Goal: Task Accomplishment & Management: Use online tool/utility

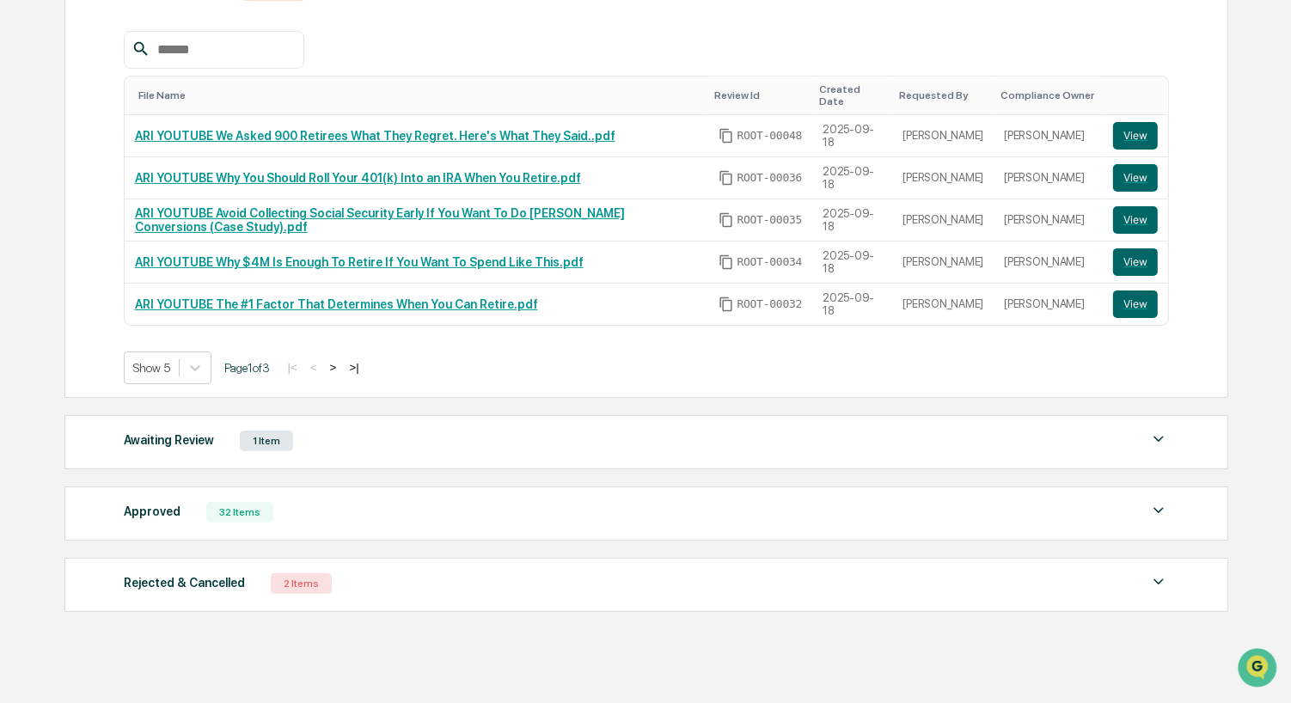
scroll to position [286, 0]
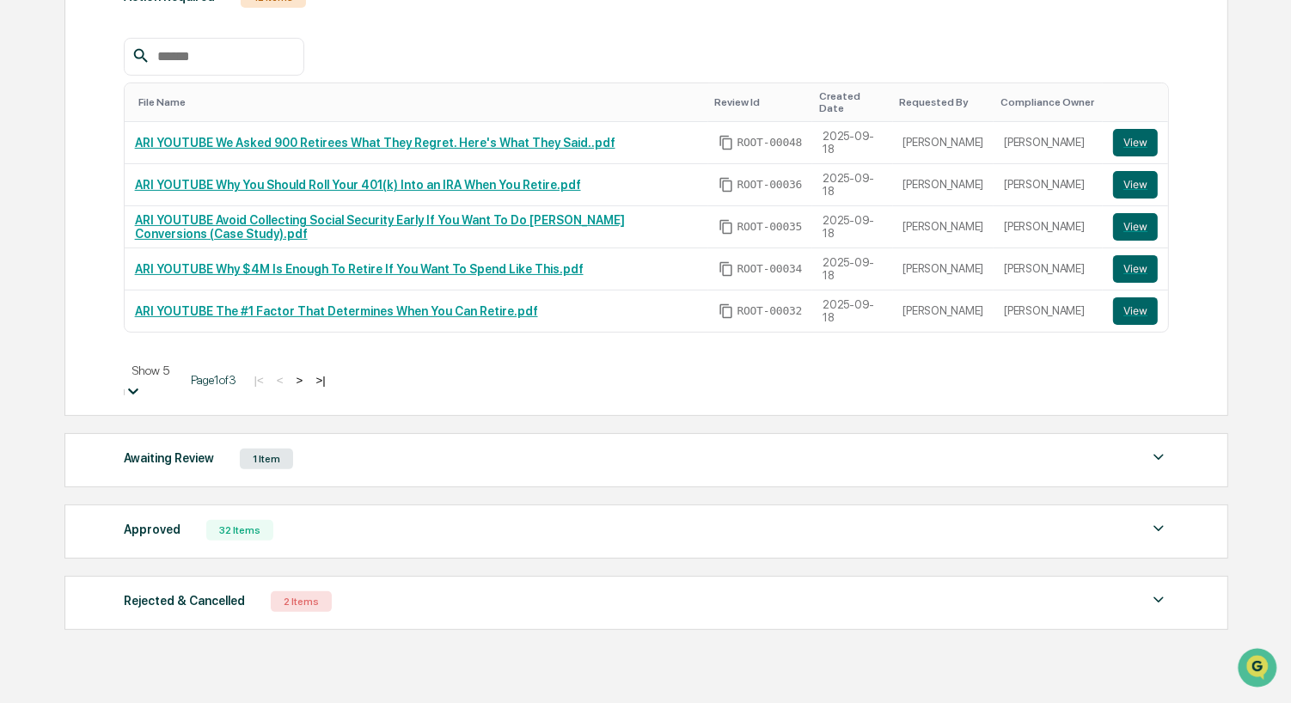
click at [142, 383] on icon at bounding box center [133, 391] width 17 height 17
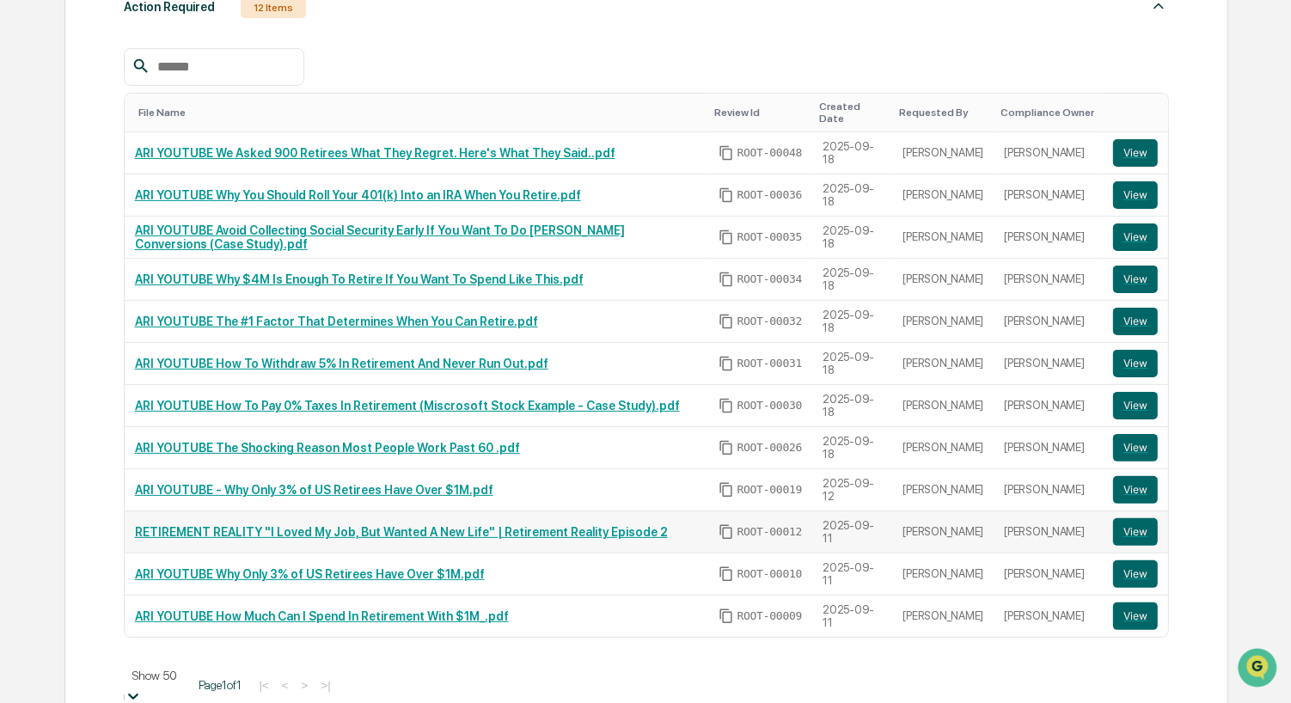
scroll to position [40, 0]
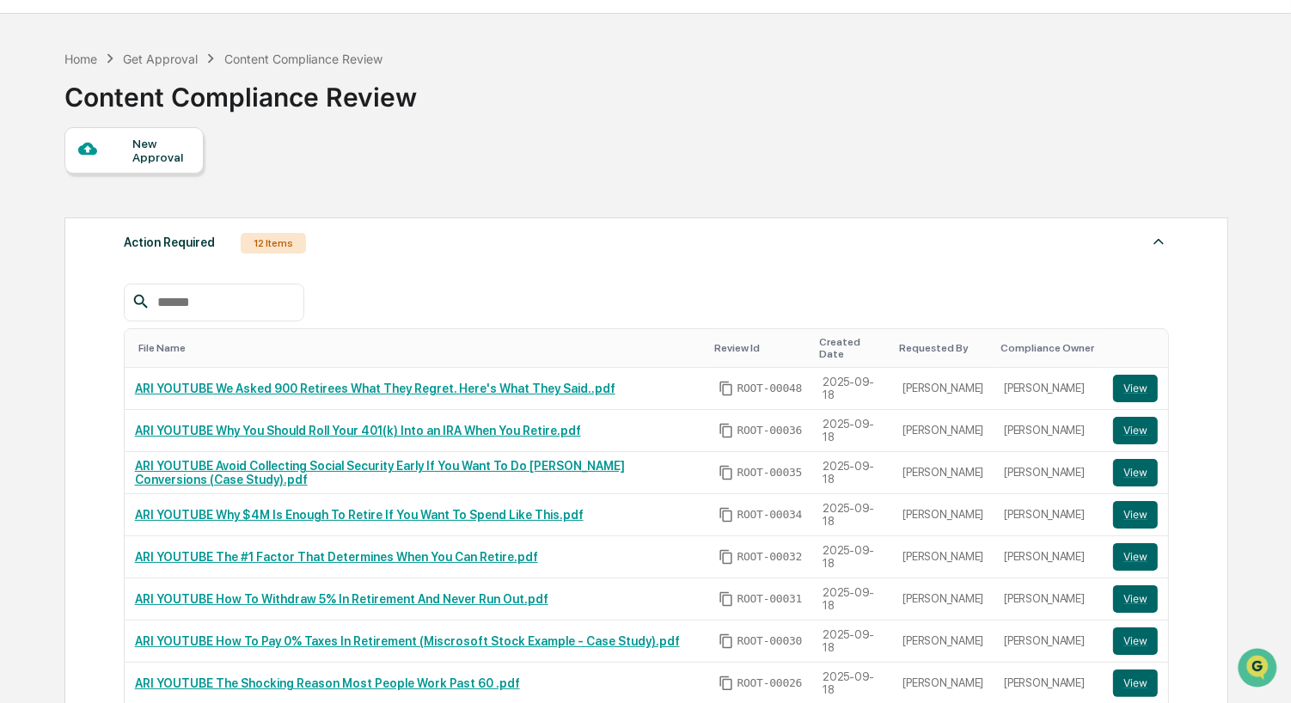
click at [191, 297] on input "text" at bounding box center [223, 302] width 146 height 22
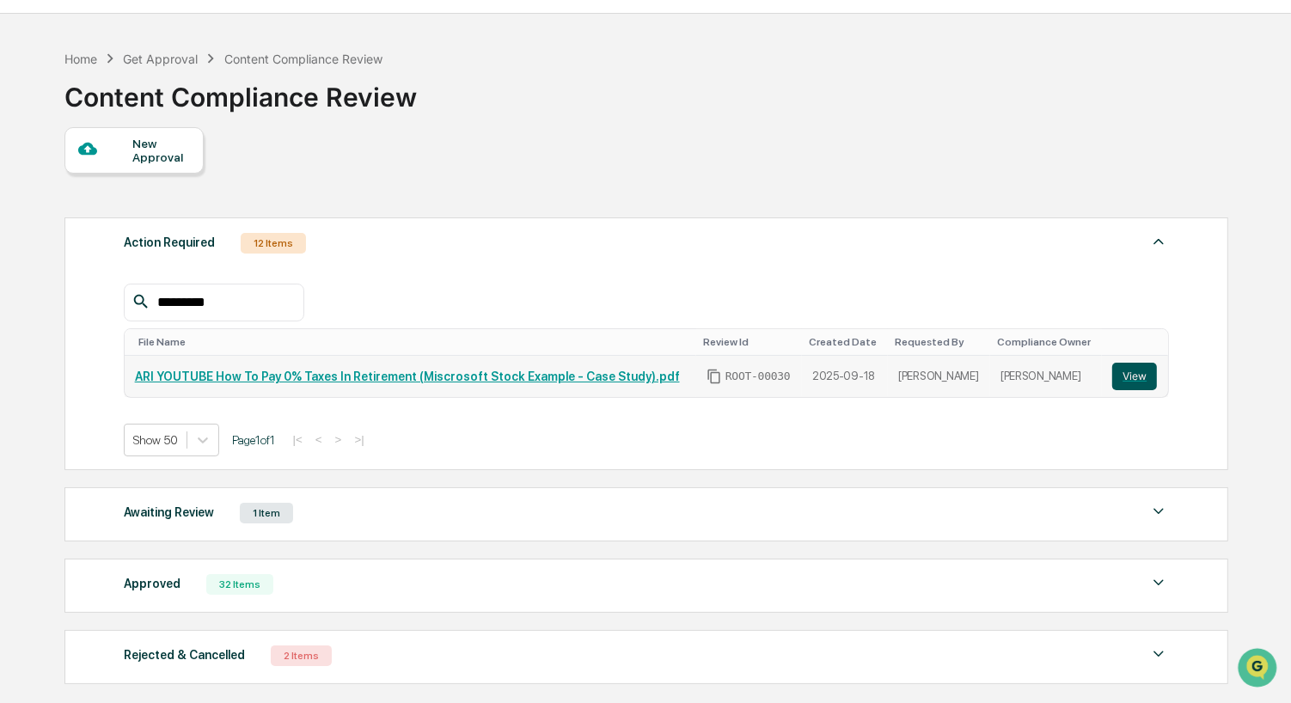
type input "*********"
click at [1135, 375] on button "View" at bounding box center [1135, 377] width 45 height 28
click at [333, 577] on div "Approved 32 Items" at bounding box center [647, 585] width 1046 height 24
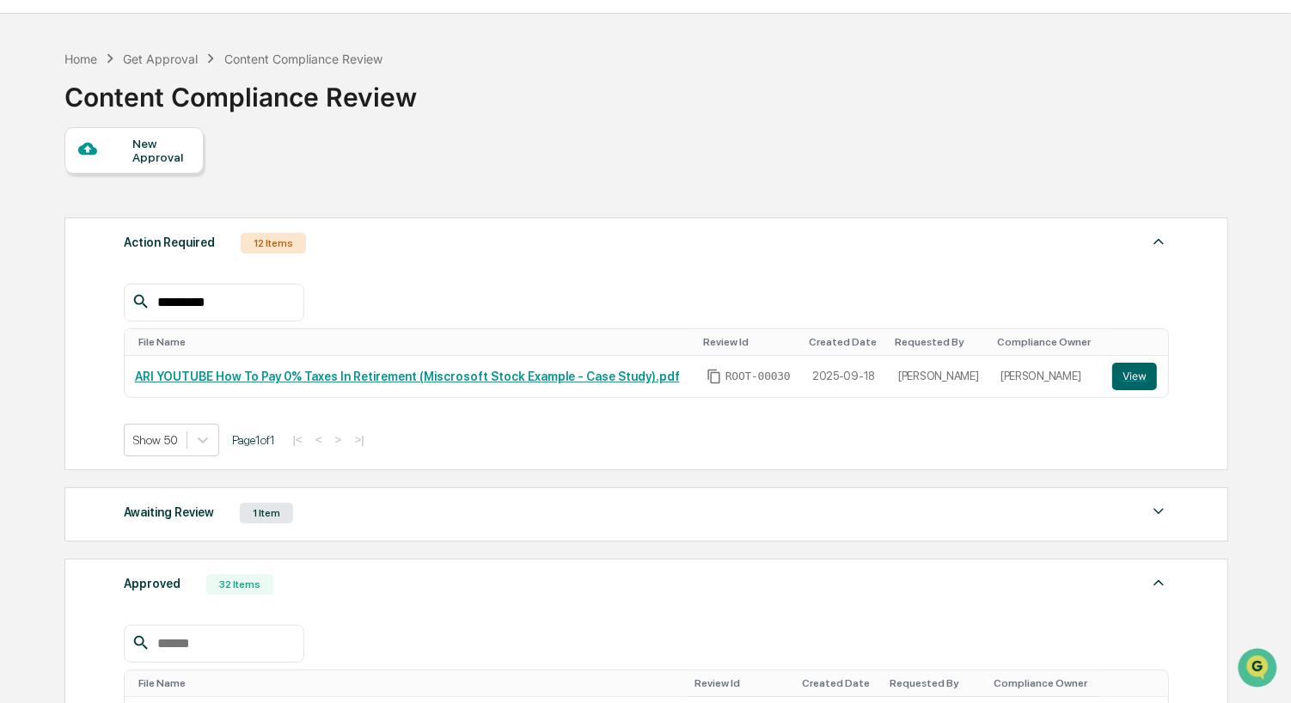
click at [221, 633] on input "text" at bounding box center [223, 644] width 146 height 22
type input "**********"
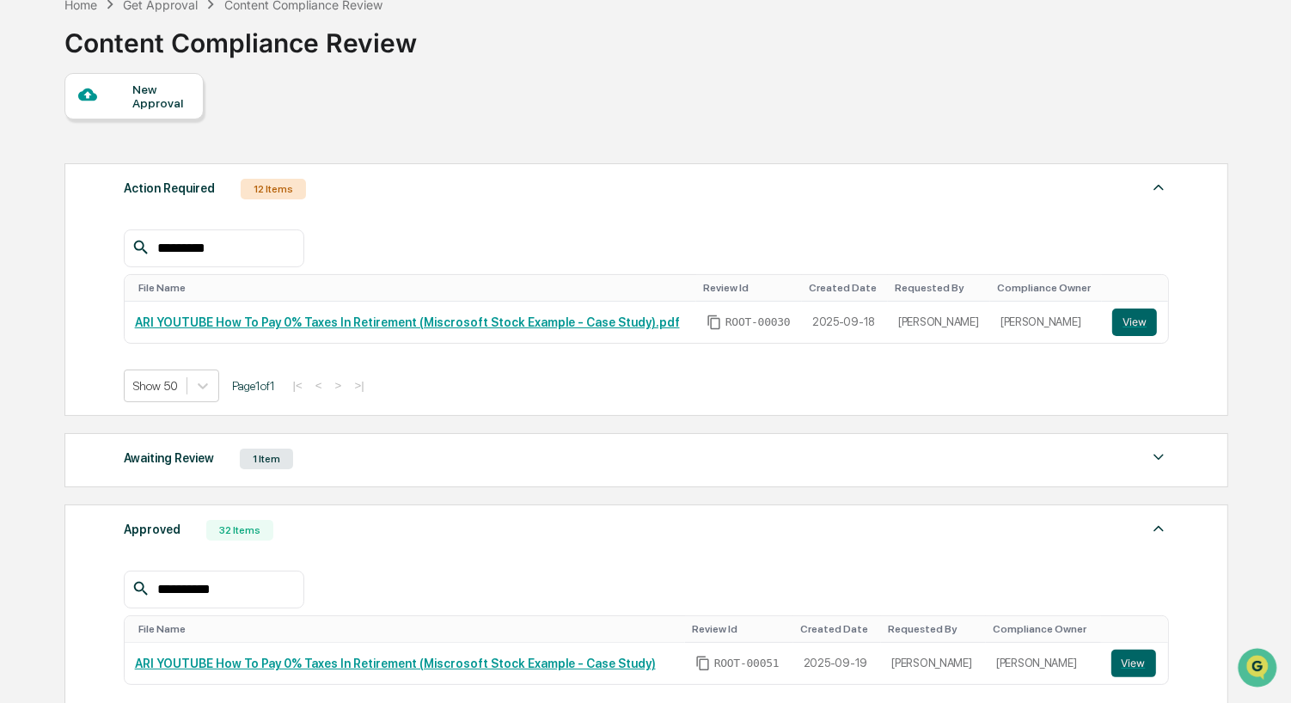
scroll to position [156, 0]
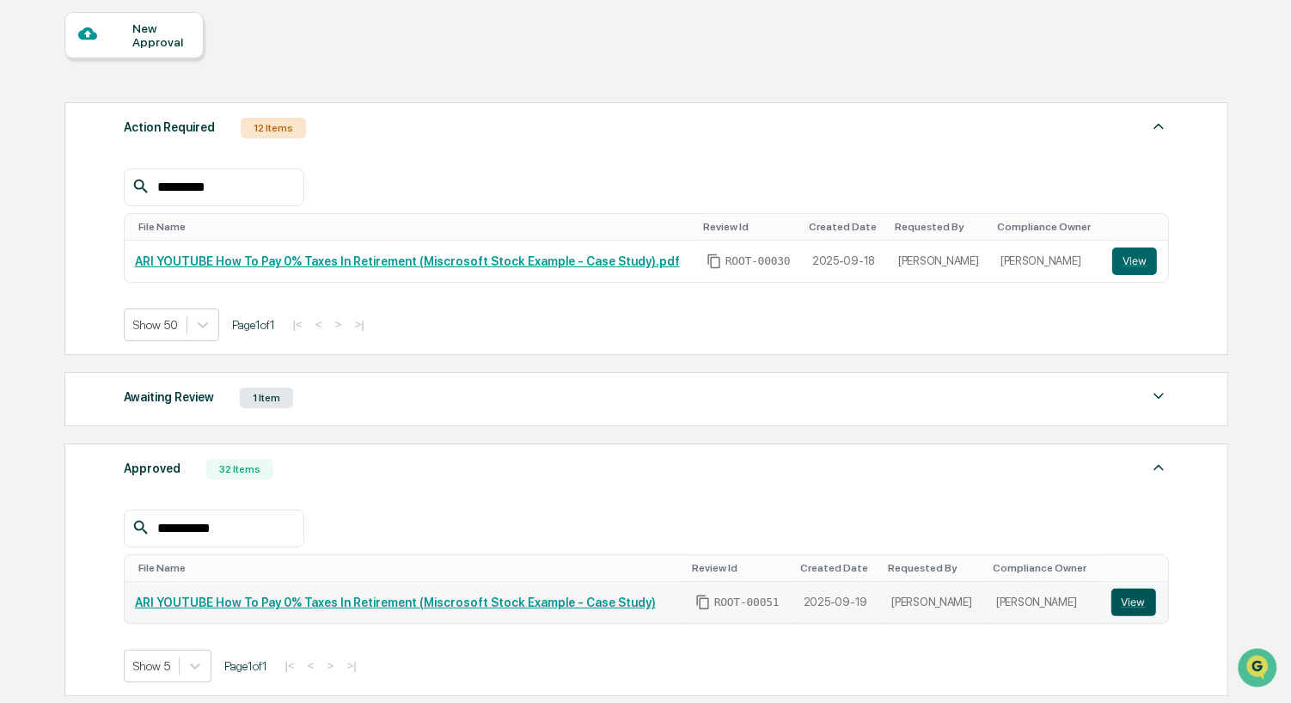
click at [1134, 597] on button "View" at bounding box center [1134, 603] width 45 height 28
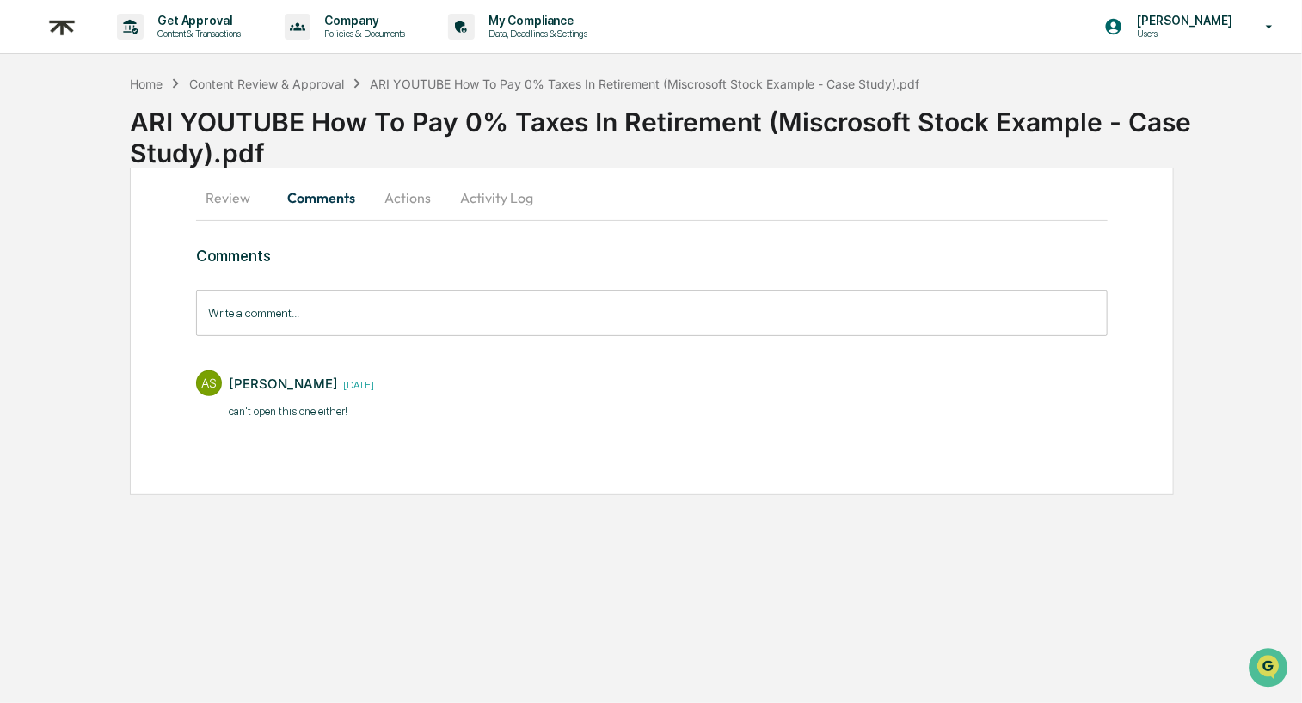
click at [221, 191] on button "Review" at bounding box center [234, 197] width 77 height 41
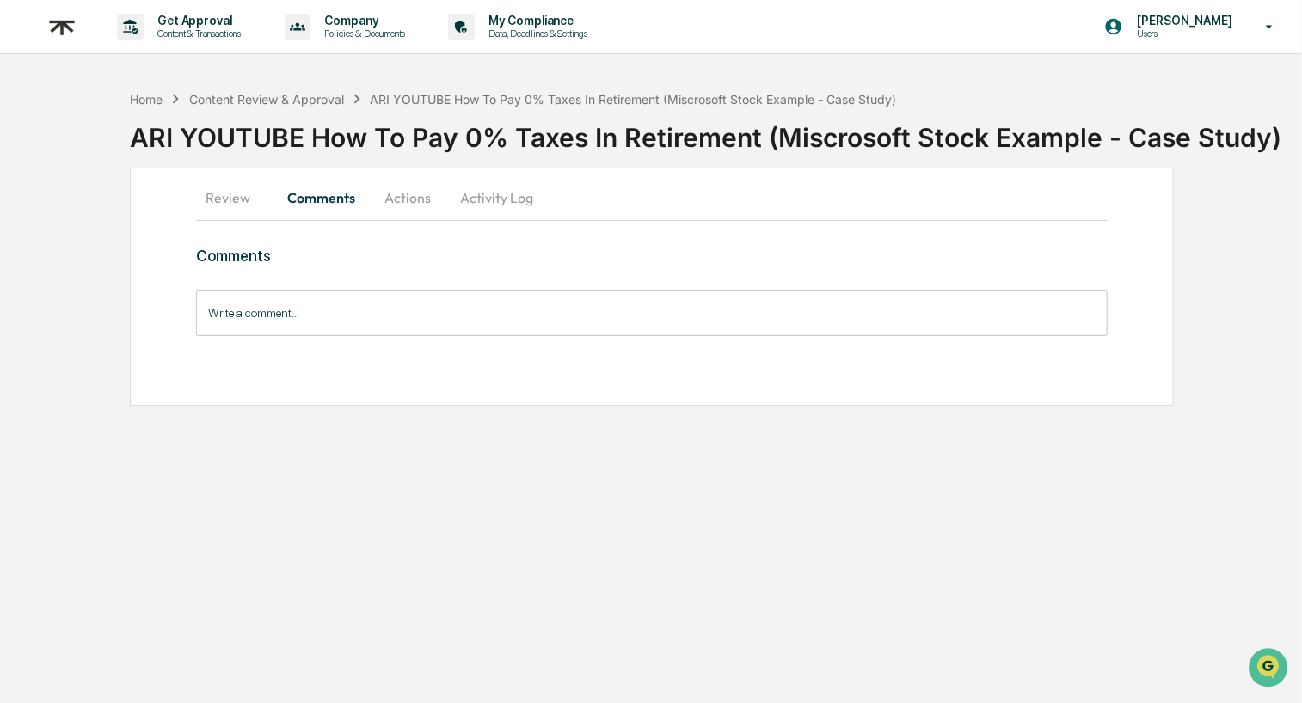
click at [241, 194] on button "Review" at bounding box center [234, 197] width 77 height 41
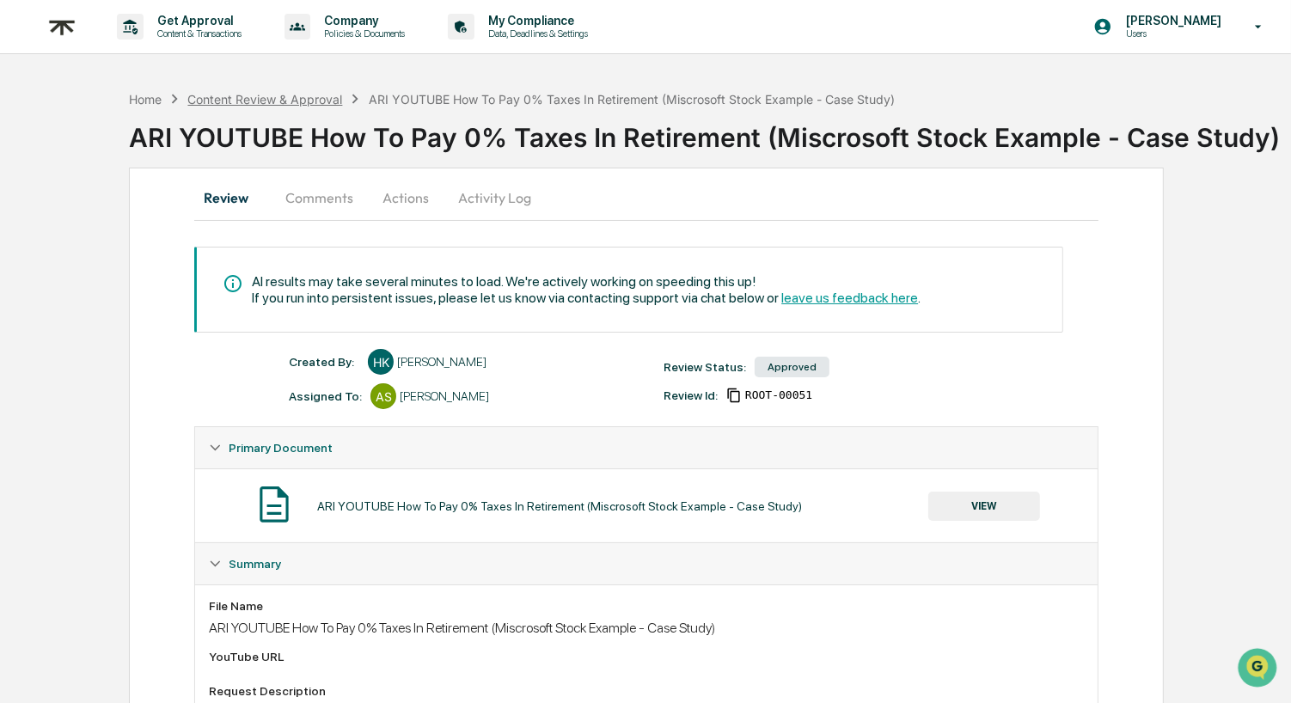
click at [282, 95] on div "Content Review & Approval" at bounding box center [264, 99] width 155 height 15
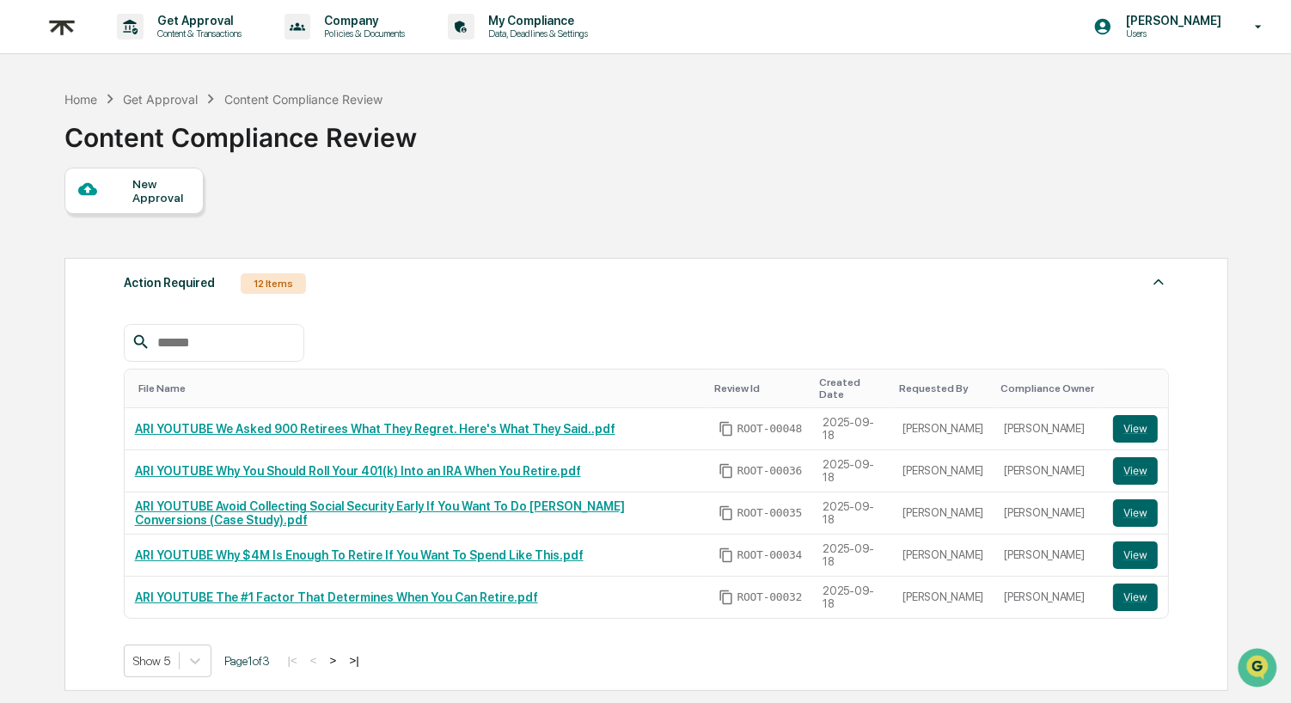
click at [239, 342] on input "text" at bounding box center [223, 343] width 146 height 22
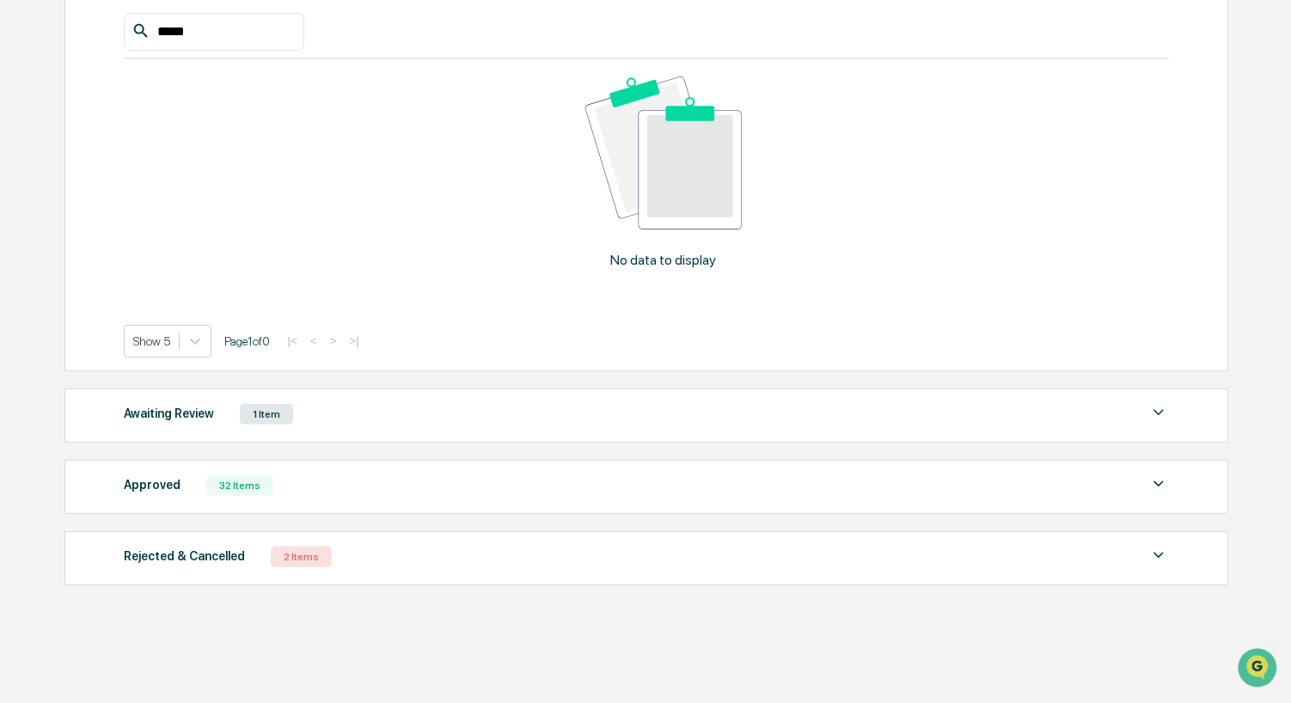
scroll to position [313, 0]
type input "*****"
click at [325, 493] on div "Approved 32 Items File Name Review Id Created Date Requested By Compliance Owne…" at bounding box center [646, 485] width 1164 height 54
click at [377, 483] on div "Approved 32 Items" at bounding box center [647, 484] width 1046 height 24
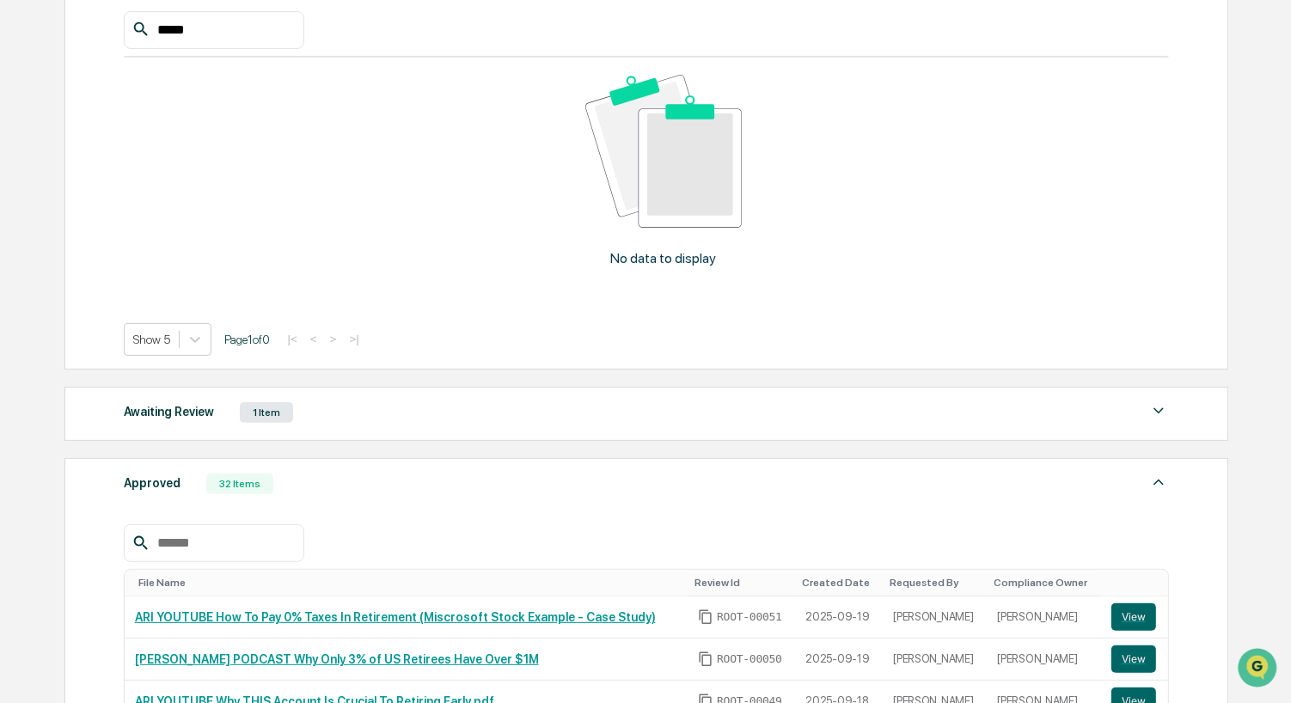
click at [246, 543] on input "text" at bounding box center [223, 543] width 146 height 22
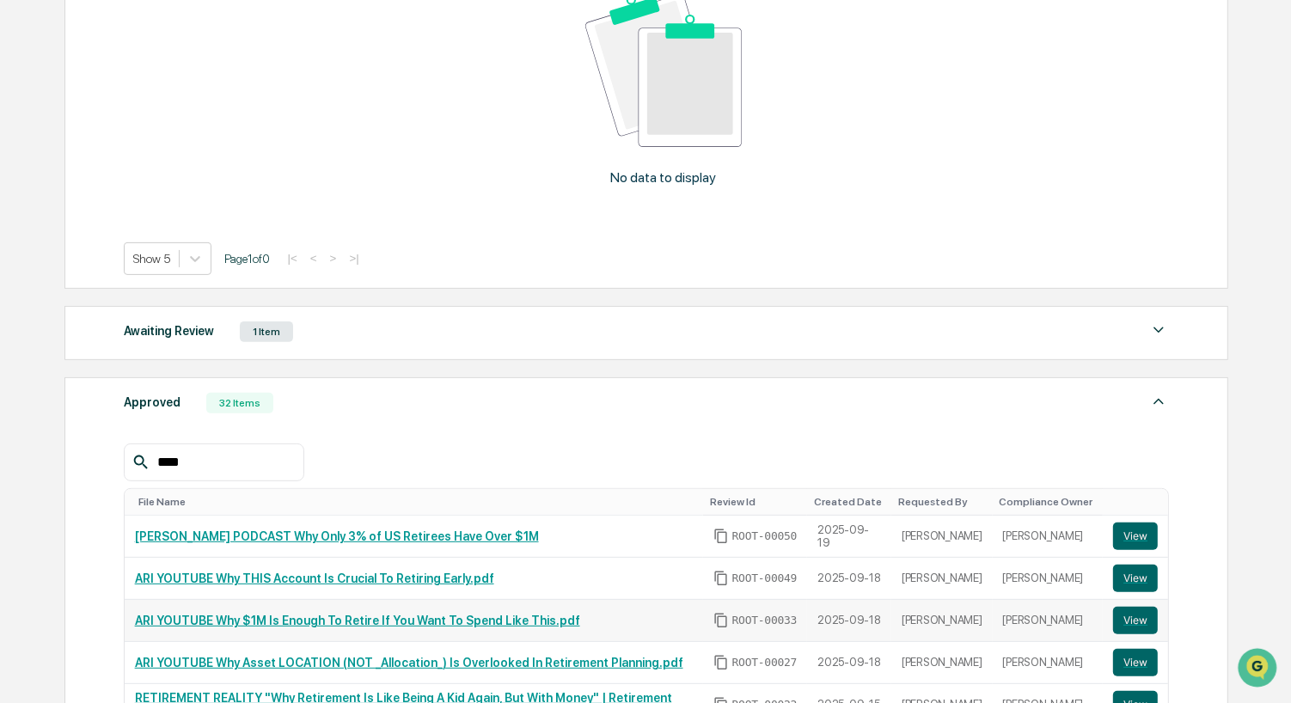
scroll to position [395, 0]
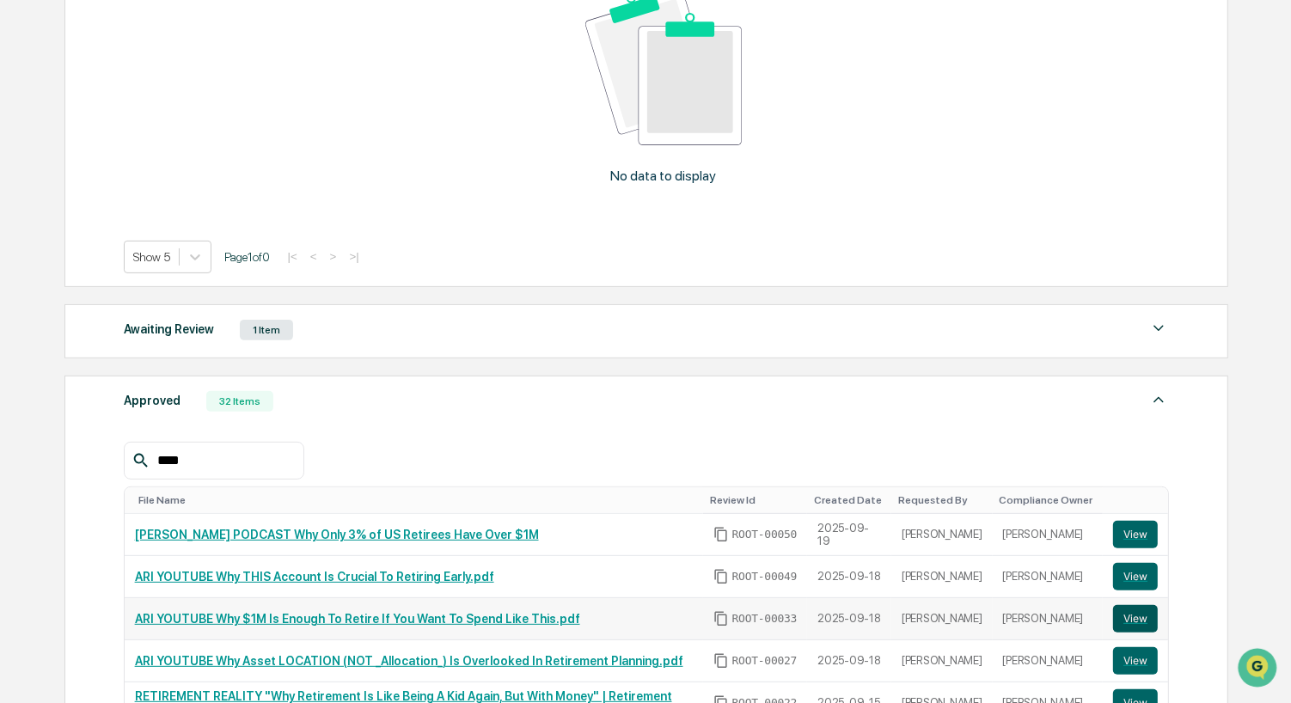
type input "***"
click at [1127, 610] on button "View" at bounding box center [1135, 619] width 45 height 28
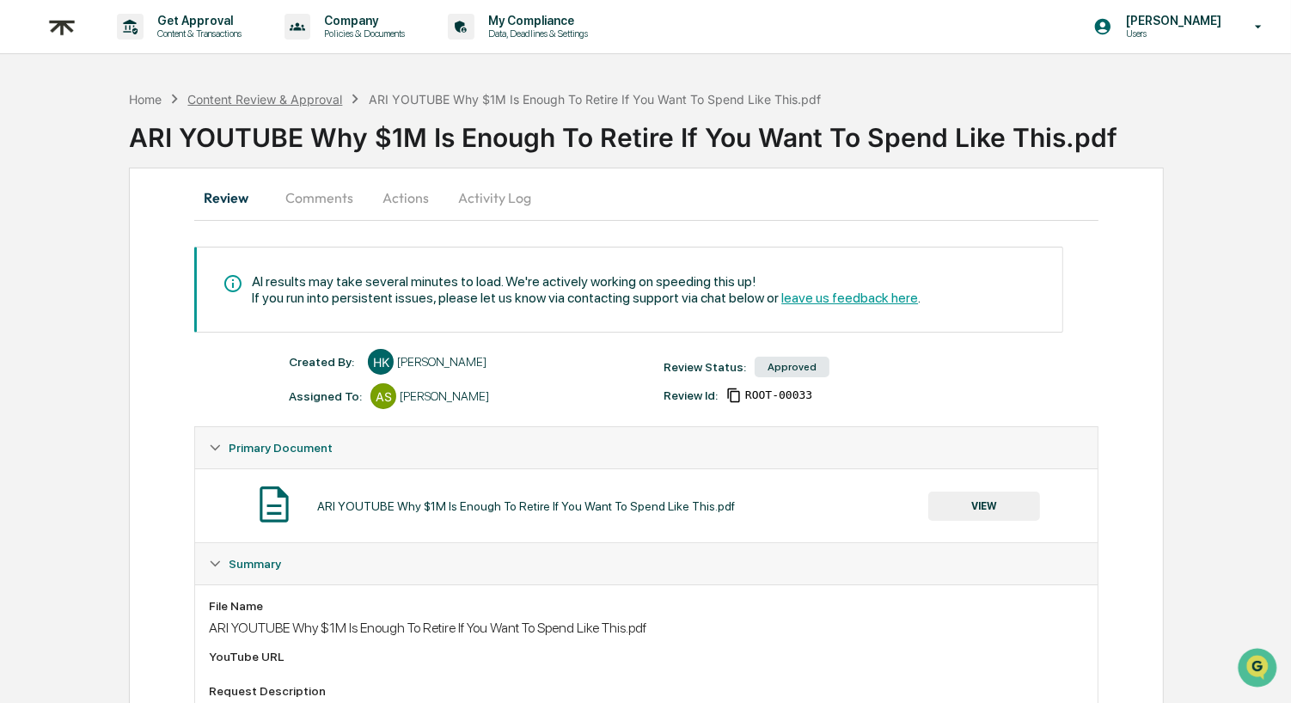
click at [232, 94] on div "Content Review & Approval" at bounding box center [264, 99] width 155 height 15
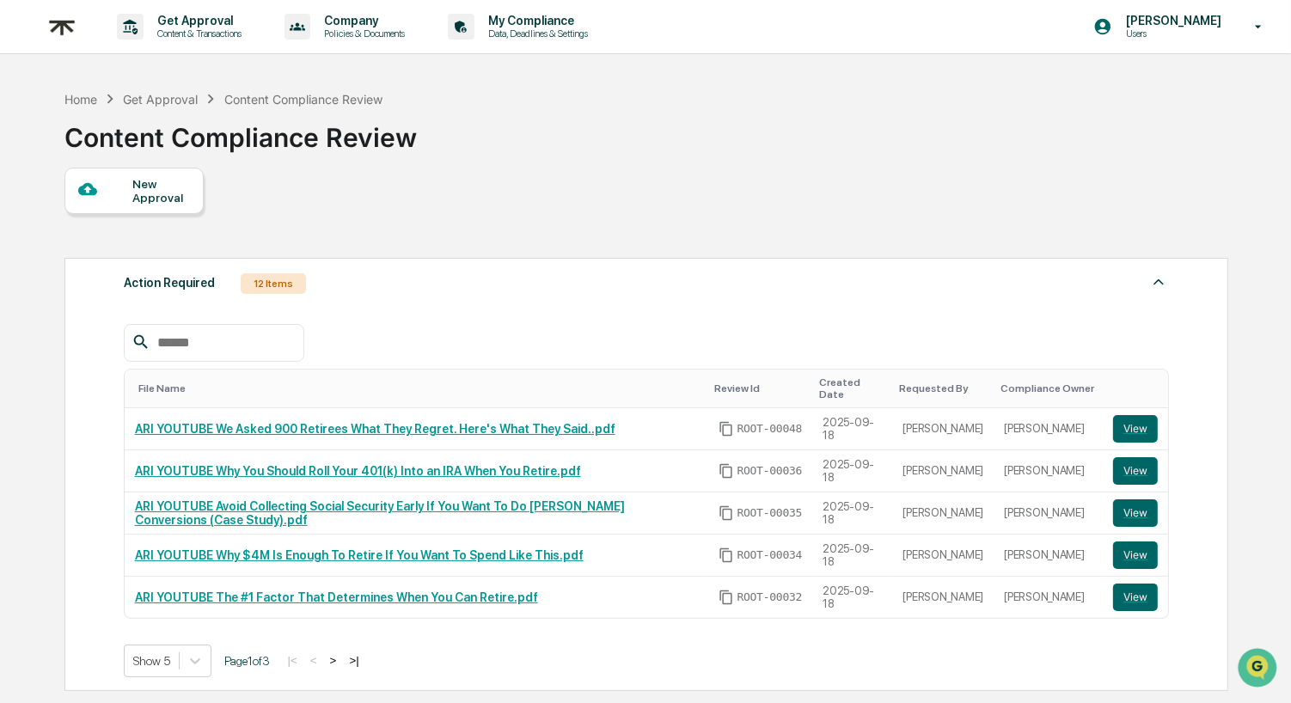
click at [218, 338] on input "text" at bounding box center [223, 343] width 146 height 22
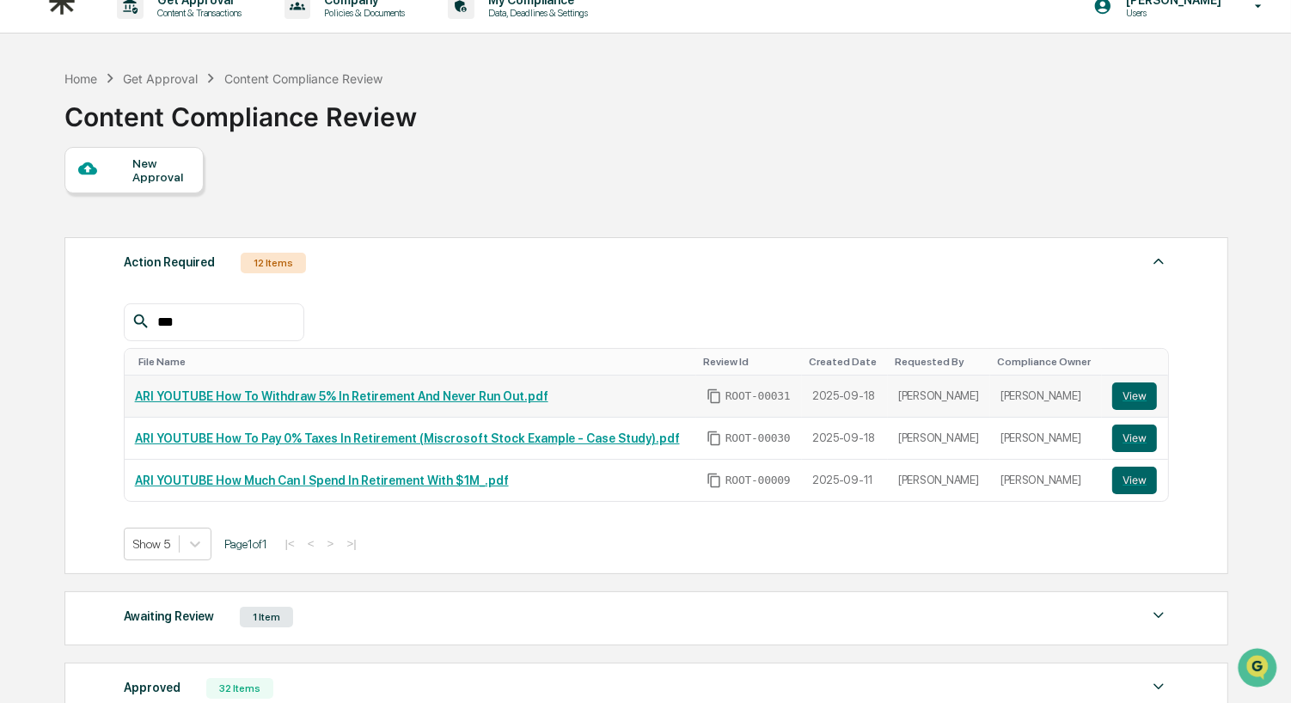
scroll to position [224, 0]
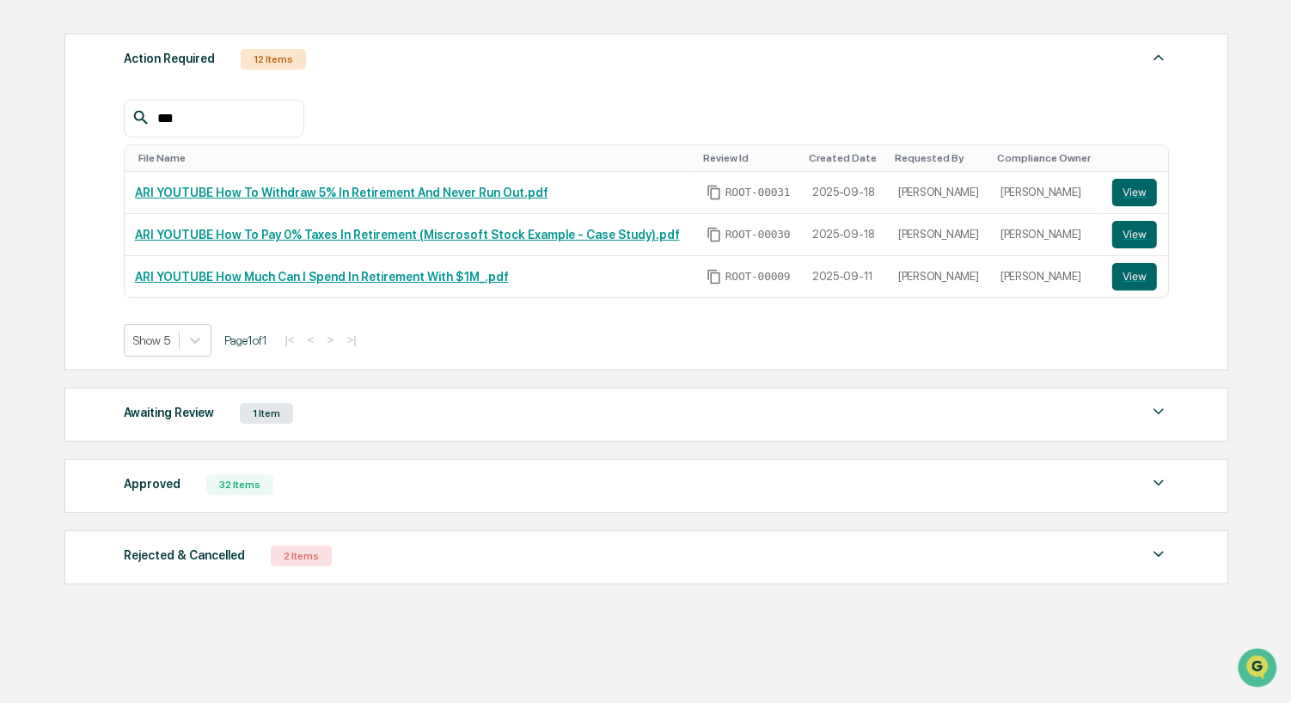
type input "***"
drag, startPoint x: 377, startPoint y: 466, endPoint x: 383, endPoint y: 476, distance: 11.9
click at [382, 475] on div "Approved 32 Items File Name Review Id Created Date Requested By Compliance Owne…" at bounding box center [646, 486] width 1164 height 54
click at [381, 491] on div "Approved 32 Items" at bounding box center [647, 485] width 1046 height 24
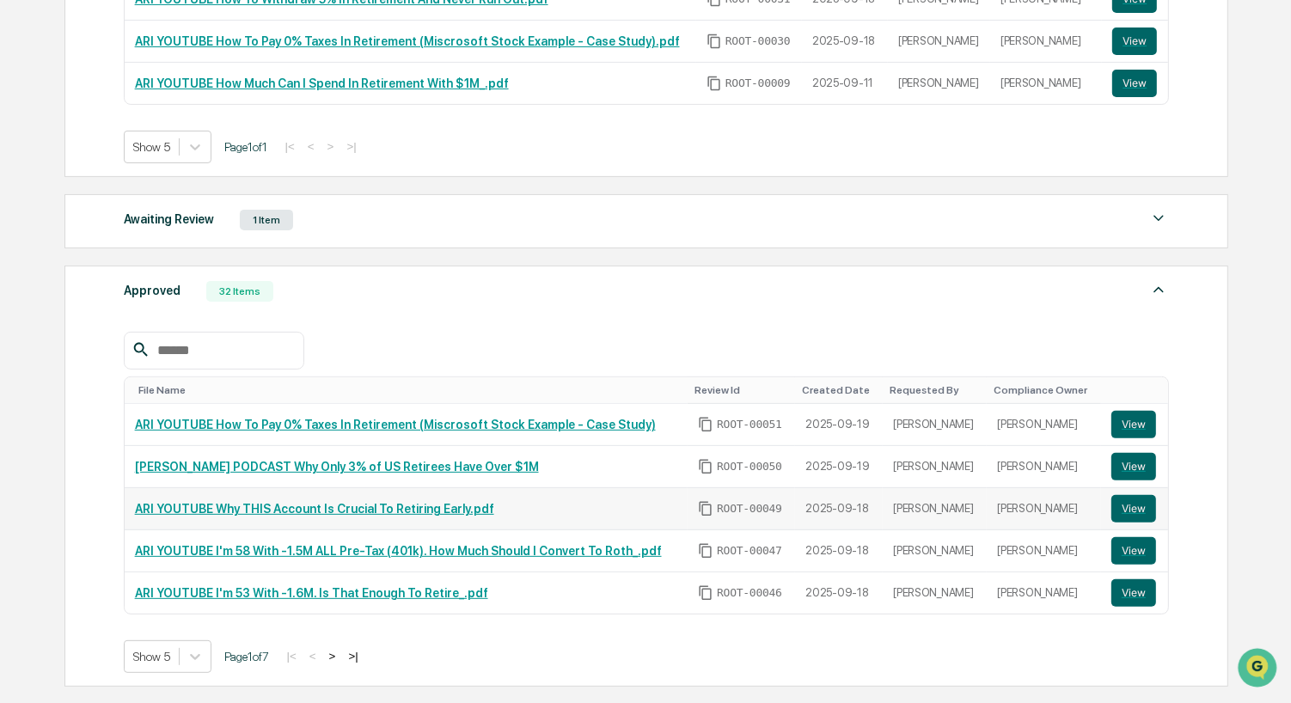
scroll to position [432, 0]
